Goal: Task Accomplishment & Management: Complete application form

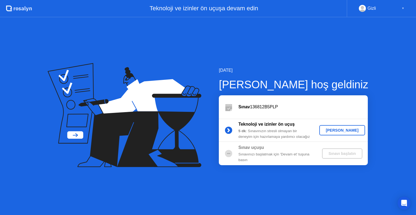
click at [334, 131] on div "[PERSON_NAME]" at bounding box center [342, 130] width 41 height 4
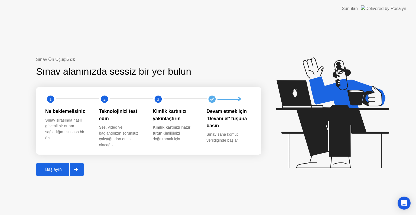
click at [56, 172] on div "Başlayın" at bounding box center [54, 169] width 32 height 5
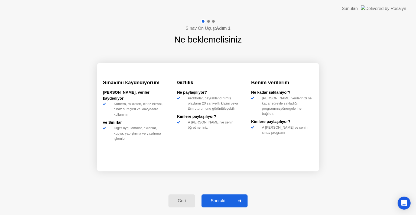
click at [207, 199] on div "Sonraki" at bounding box center [218, 201] width 30 height 5
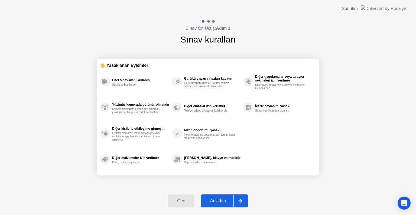
click at [226, 199] on div "Anladım" at bounding box center [218, 201] width 31 height 5
select select "**********"
select select "*******"
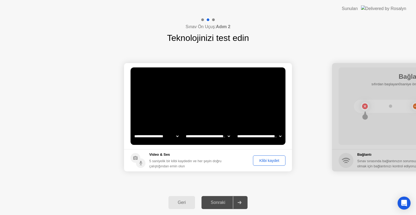
click at [258, 160] on div "Klibi kaydet" at bounding box center [269, 161] width 29 height 4
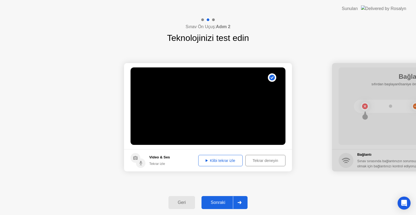
click at [225, 166] on button "Klibi tekrar izle" at bounding box center [220, 160] width 44 height 11
click at [219, 200] on div "Sonraki" at bounding box center [218, 202] width 30 height 5
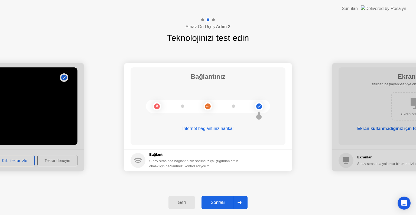
click at [224, 197] on button "Sonraki" at bounding box center [225, 202] width 46 height 13
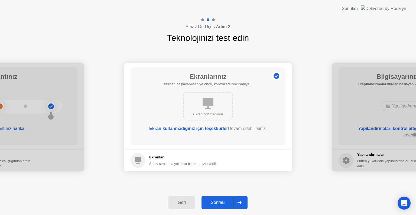
click at [222, 200] on div "Sonraki" at bounding box center [218, 202] width 30 height 5
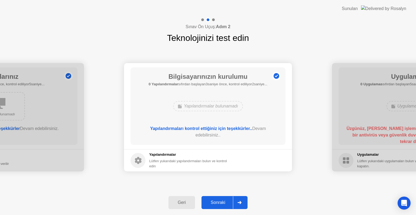
click at [224, 201] on div "Sonraki" at bounding box center [218, 202] width 30 height 5
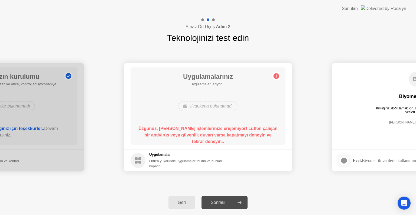
drag, startPoint x: 161, startPoint y: 128, endPoint x: 235, endPoint y: 123, distance: 73.8
click at [225, 126] on b "Üzgünüz, [PERSON_NAME] işlemlerinize erişemiyor! Lütfen çalışan bir antivirüs v…" at bounding box center [207, 135] width 139 height 18
click at [210, 103] on div "Uygulama bulunamadı" at bounding box center [208, 106] width 59 height 10
click at [145, 161] on div "Uygulamalar Lütfen yukarıdaki uygulamaları bulun ve bunları kapatın." at bounding box center [181, 160] width 101 height 17
click at [224, 204] on div "Sonraki" at bounding box center [218, 202] width 30 height 5
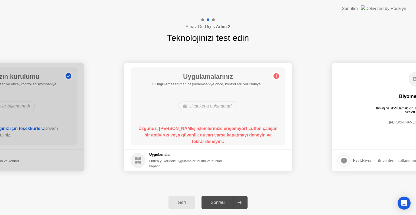
drag, startPoint x: 273, startPoint y: 76, endPoint x: 280, endPoint y: 77, distance: 7.1
click at [276, 77] on icon at bounding box center [276, 76] width 9 height 9
click at [128, 181] on div "**********" at bounding box center [208, 117] width 416 height 146
click at [214, 202] on div "Sonraki" at bounding box center [218, 202] width 30 height 5
click at [138, 160] on circle at bounding box center [138, 160] width 15 height 15
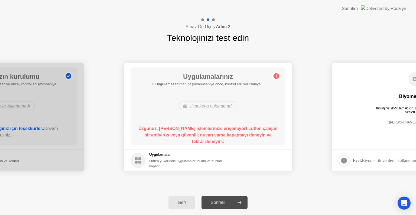
click at [183, 108] on div "Uygulama bulunamadı" at bounding box center [208, 106] width 59 height 10
click at [214, 200] on div "Sonraki" at bounding box center [218, 202] width 30 height 5
drag, startPoint x: 358, startPoint y: 115, endPoint x: 318, endPoint y: 116, distance: 40.1
click at [144, 155] on icon at bounding box center [138, 160] width 15 height 15
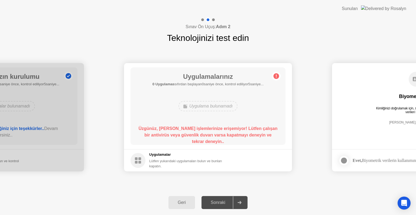
click at [141, 157] on circle at bounding box center [138, 160] width 15 height 15
click at [228, 79] on h1 "Uygulamalarınız" at bounding box center [208, 77] width 111 height 10
click at [191, 203] on div "Geri" at bounding box center [181, 202] width 23 height 5
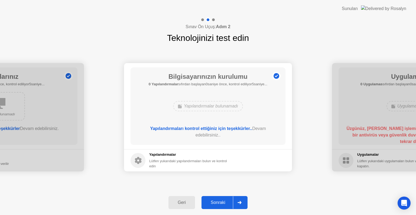
click at [220, 205] on div "Sonraki" at bounding box center [218, 202] width 30 height 5
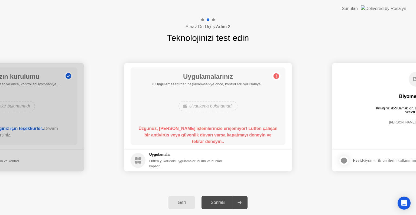
click at [227, 204] on div "Sonraki" at bounding box center [218, 202] width 30 height 5
click at [358, 7] on div "Sunulan" at bounding box center [350, 8] width 16 height 7
click at [225, 48] on div "**********" at bounding box center [208, 117] width 416 height 146
click at [222, 205] on div "Sonraki" at bounding box center [218, 202] width 30 height 5
